Goal: Task Accomplishment & Management: Use online tool/utility

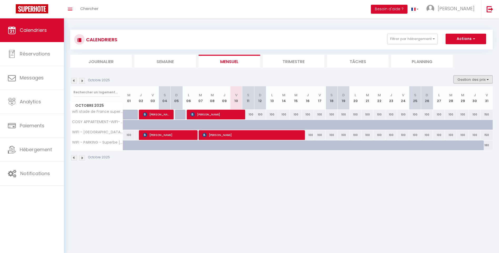
click at [481, 82] on button "Gestion des prix" at bounding box center [473, 80] width 39 height 8
drag, startPoint x: 337, startPoint y: 80, endPoint x: 327, endPoint y: 83, distance: 10.8
click at [337, 80] on div "Octobre 2025 Gestion des prix Nb Nuits minimum Règles Disponibilité" at bounding box center [281, 81] width 423 height 11
drag, startPoint x: 188, startPoint y: 144, endPoint x: 273, endPoint y: 161, distance: 87.0
click at [273, 161] on div "Octobre 2025 Gestion des prix Nb Nuits minimum Règles Disponibilité Octobre 202…" at bounding box center [281, 121] width 423 height 91
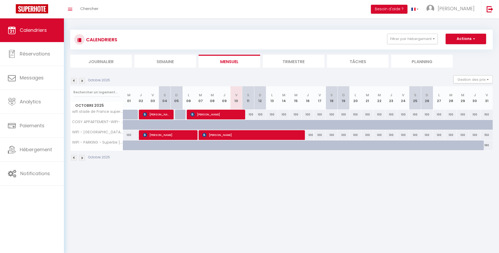
drag, startPoint x: 273, startPoint y: 161, endPoint x: 196, endPoint y: 160, distance: 77.7
click at [209, 172] on div "CALENDRIERS Filtrer par hébergement Tous WIFI - [GEOGRAPHIC_DATA] - MONSEJOURAS…" at bounding box center [281, 95] width 435 height 154
click at [74, 82] on img at bounding box center [74, 81] width 6 height 6
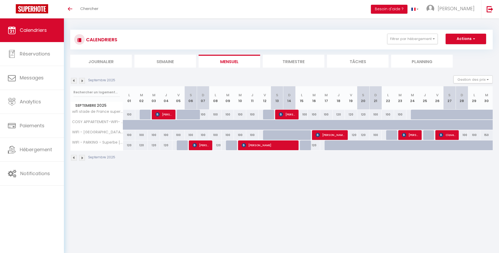
drag, startPoint x: 158, startPoint y: 73, endPoint x: 197, endPoint y: 77, distance: 38.6
click at [197, 76] on section "Septembre 2025 Gestion des prix Nb Nuits minimum Règles Disponibilité Septembre…" at bounding box center [281, 118] width 423 height 96
click at [475, 43] on button "Actions" at bounding box center [466, 39] width 41 height 11
click at [470, 60] on link "Exporter les réservations" at bounding box center [461, 59] width 46 height 8
type input "[EMAIL_ADDRESS][DOMAIN_NAME]"
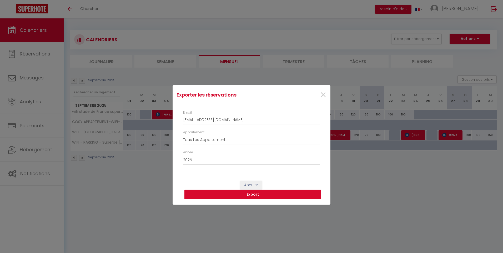
click at [240, 193] on button "Export" at bounding box center [253, 195] width 137 height 10
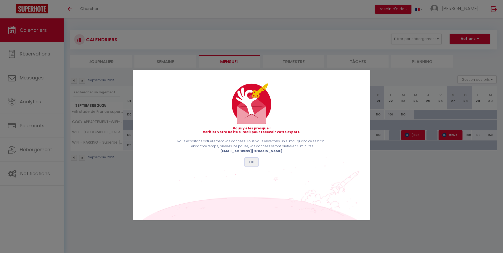
click at [255, 161] on button "OK" at bounding box center [251, 162] width 13 height 9
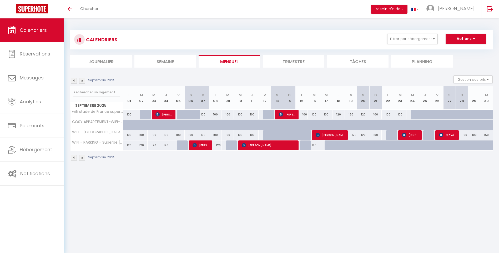
click at [271, 195] on body "🟢 Des questions ou besoin d'assistance pour la migration AirBnB? Prenez rdv >>>…" at bounding box center [249, 144] width 499 height 253
